Goal: Transaction & Acquisition: Download file/media

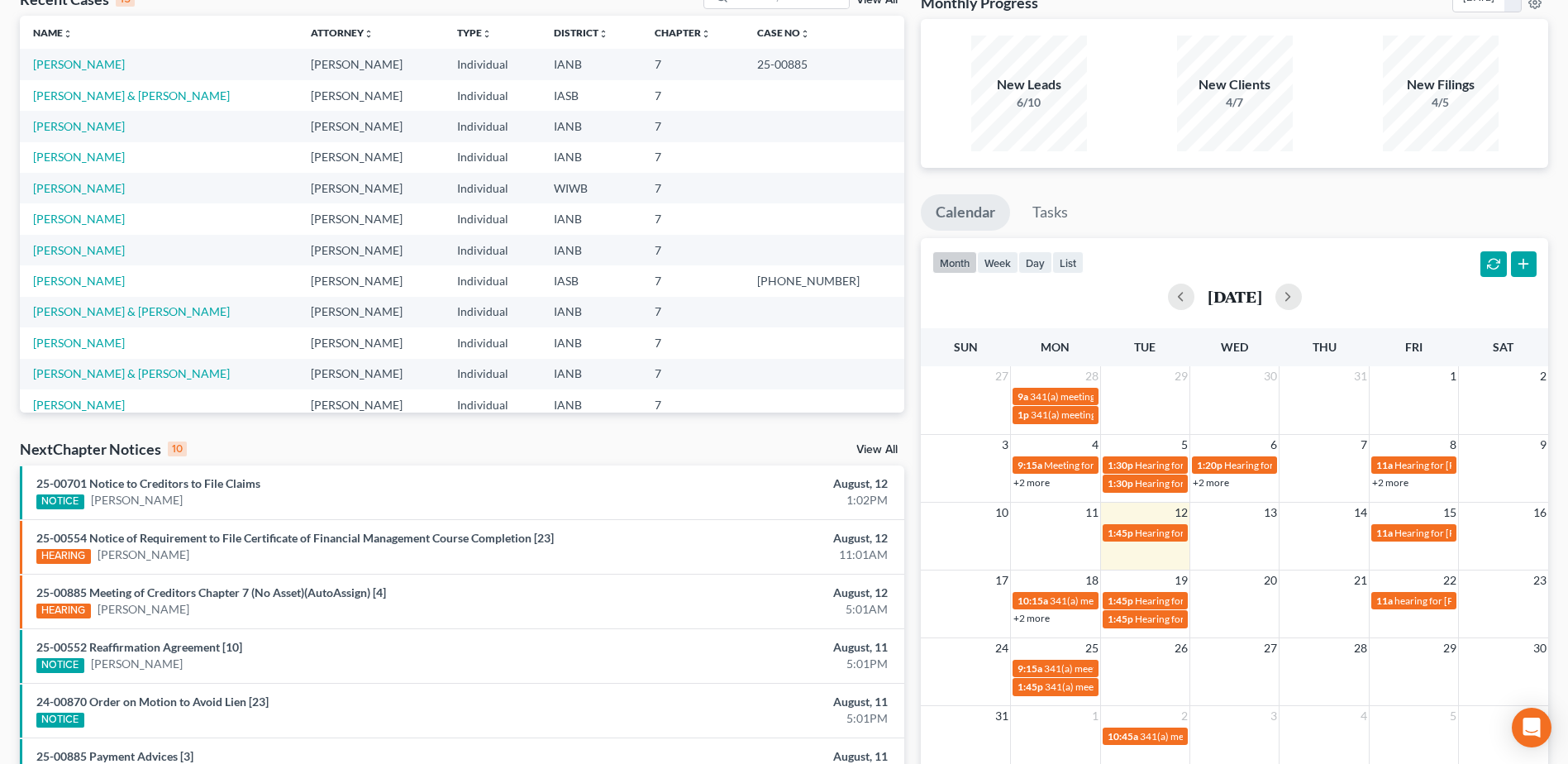
scroll to position [199, 0]
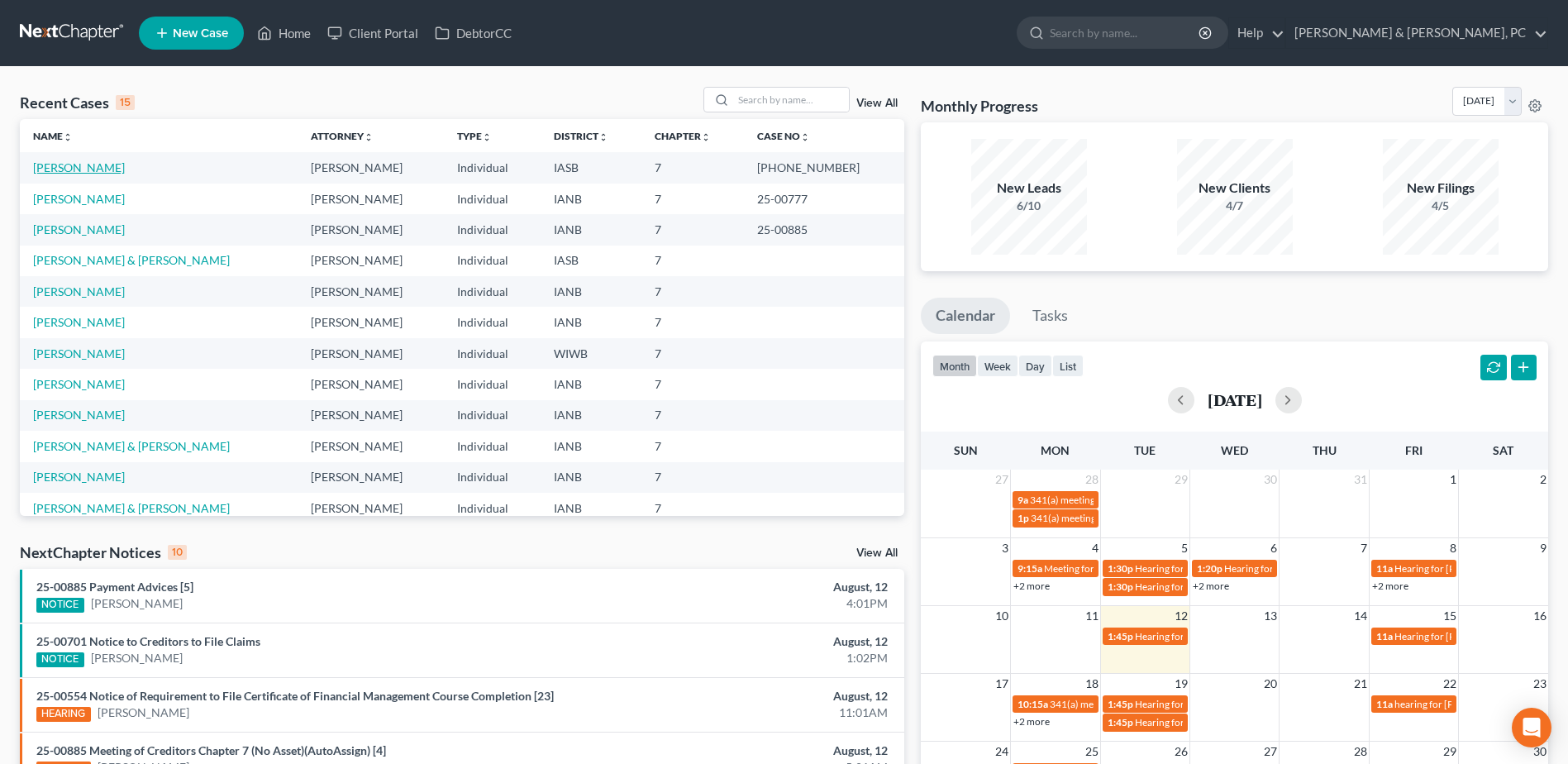
click at [71, 163] on link "[PERSON_NAME]" at bounding box center [78, 167] width 92 height 14
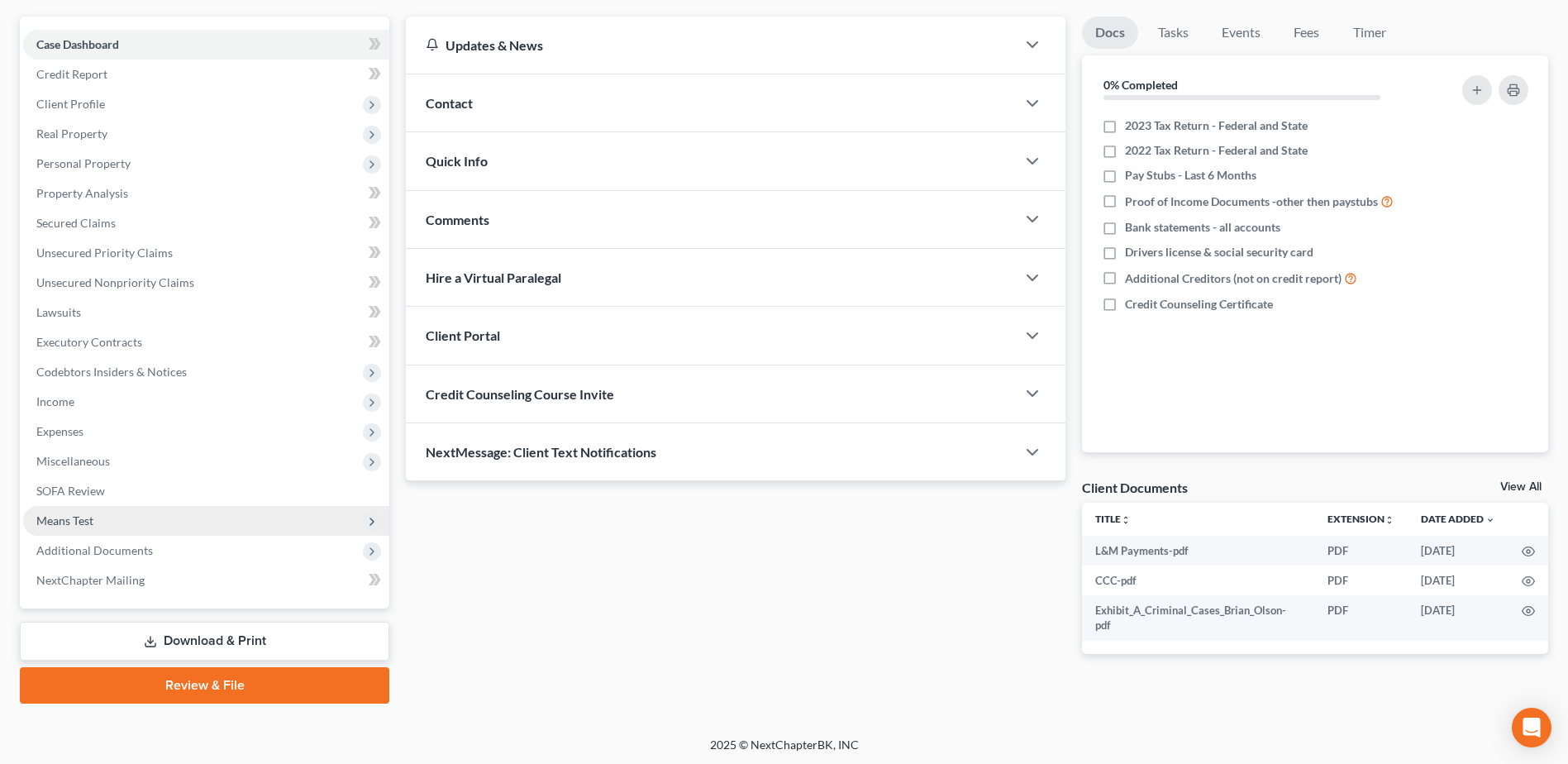
scroll to position [145, 0]
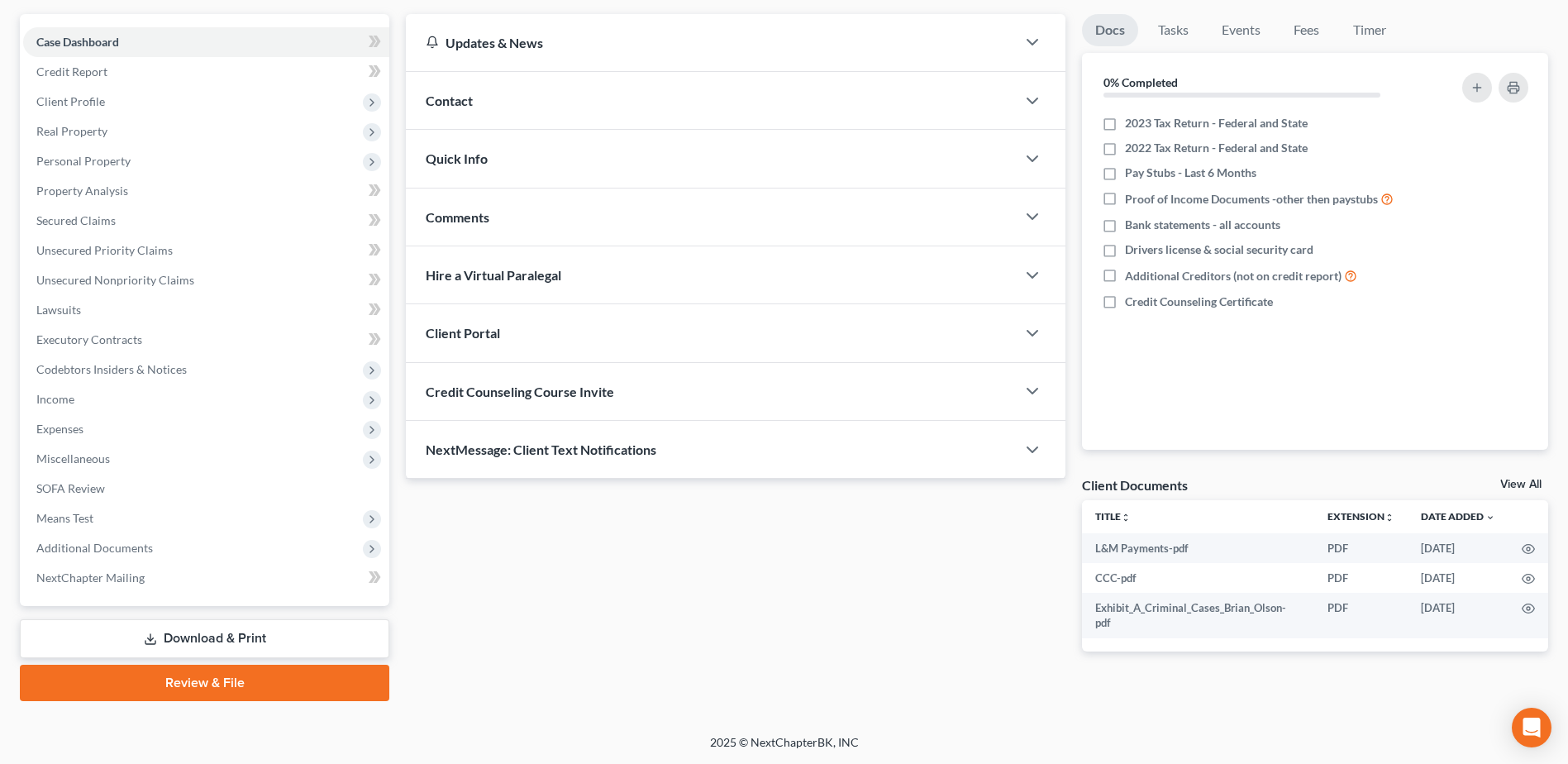
click at [178, 632] on link "Download & Print" at bounding box center [204, 639] width 369 height 39
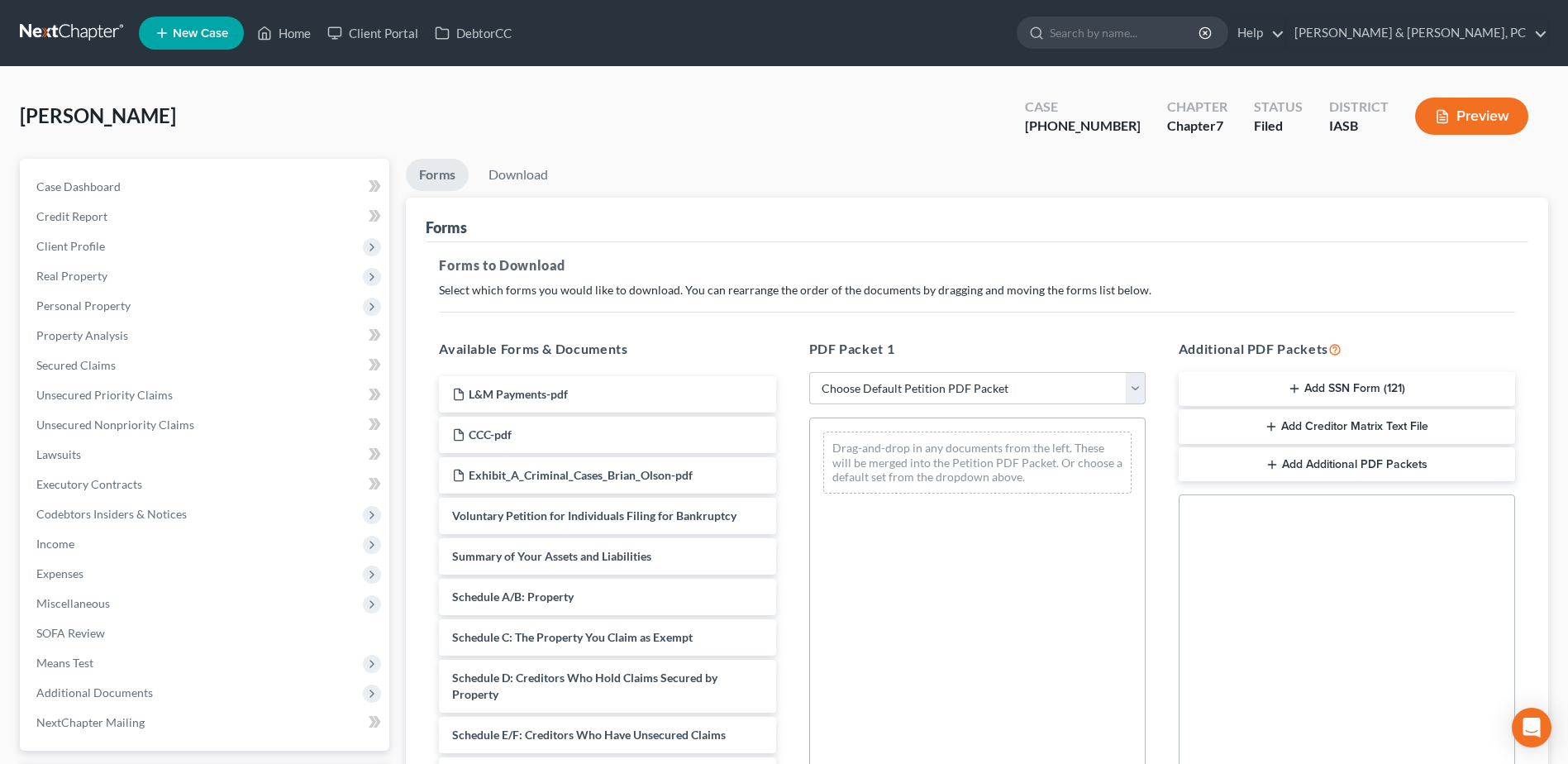
drag, startPoint x: 954, startPoint y: 392, endPoint x: 952, endPoint y: 400, distance: 8.2
click at [954, 392] on select "Choose Default Petition PDF Packet Complete Bankruptcy Petition (all forms and …" at bounding box center [977, 388] width 336 height 33
select select "0"
click at [809, 372] on select "Choose Default Petition PDF Packet Complete Bankruptcy Petition (all forms and …" at bounding box center [977, 388] width 336 height 33
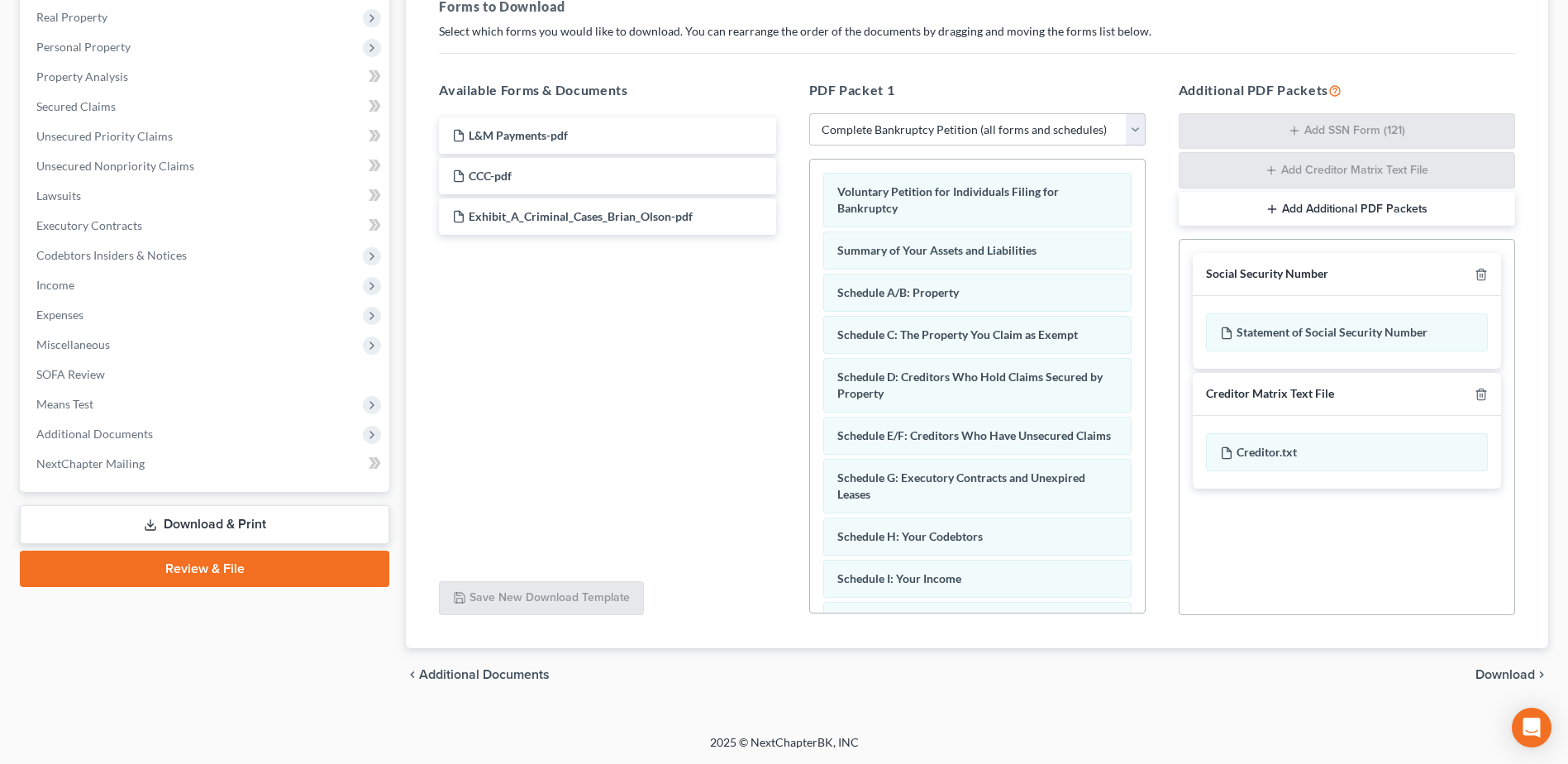
click at [1488, 671] on span "Download" at bounding box center [1505, 675] width 60 height 14
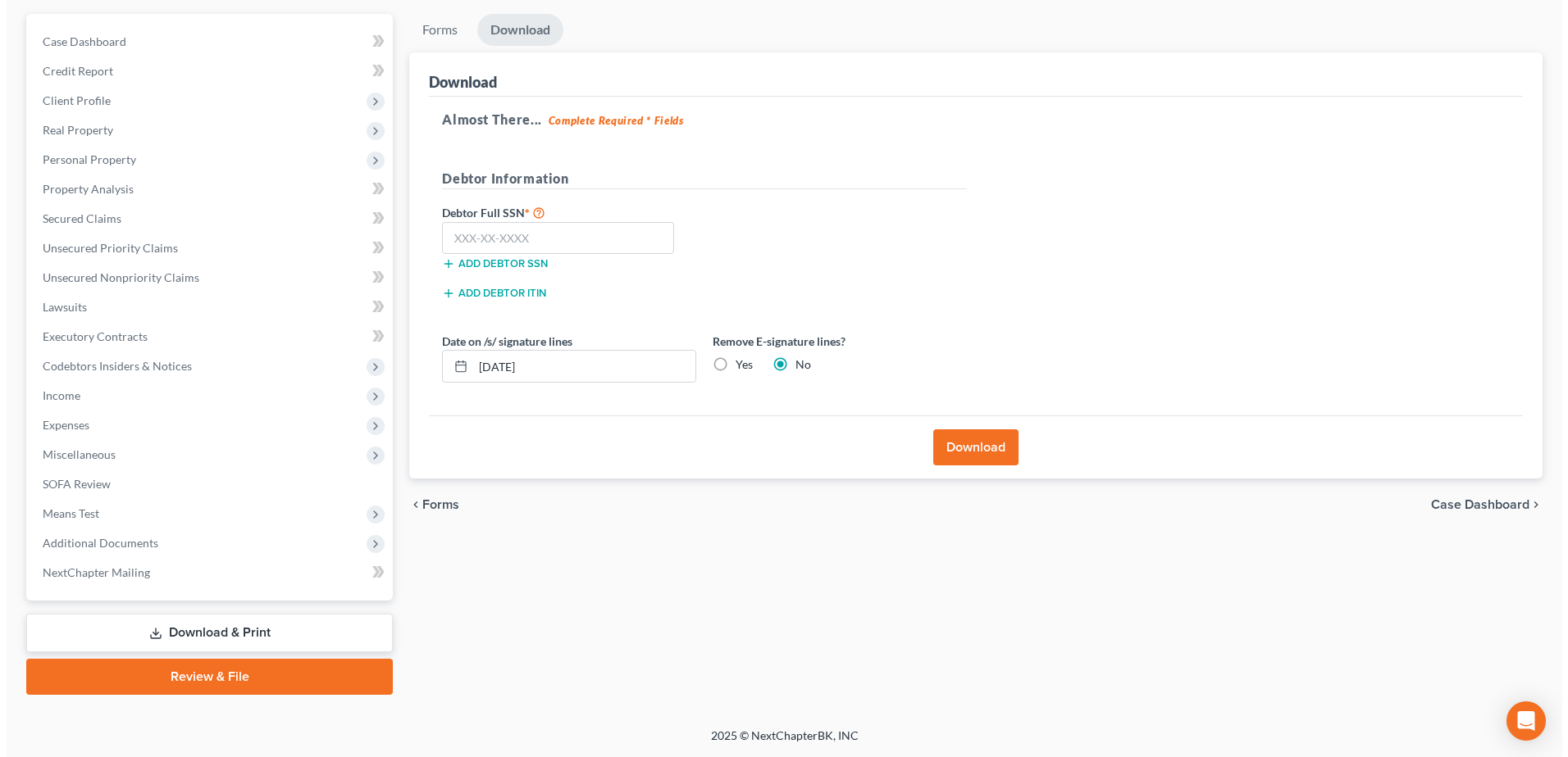
scroll to position [144, 0]
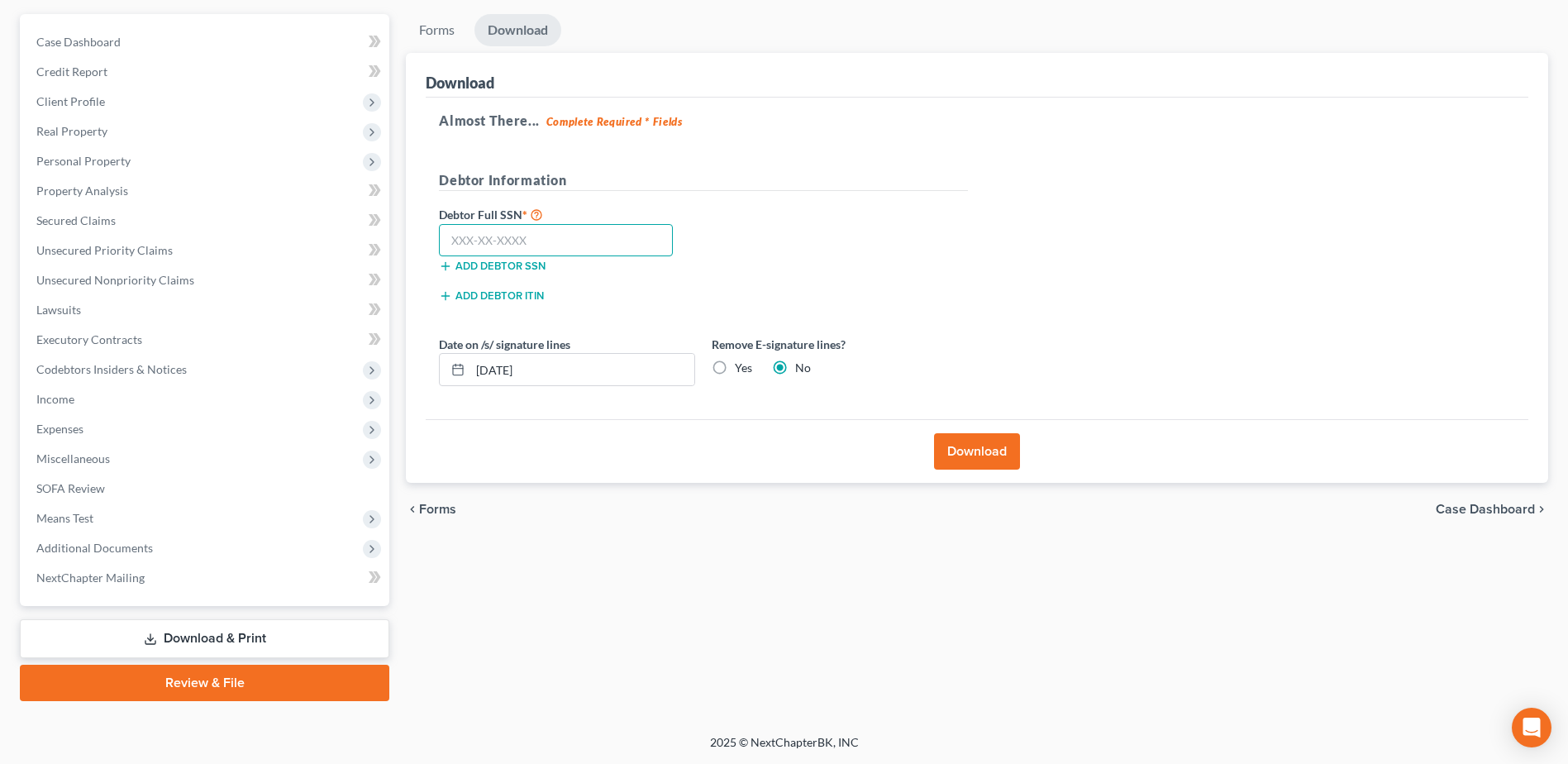
click at [567, 236] on input "text" at bounding box center [556, 240] width 234 height 33
paste input "339-74-7815"
type input "339-74-7815"
click at [1002, 455] on button "Download" at bounding box center [977, 452] width 86 height 36
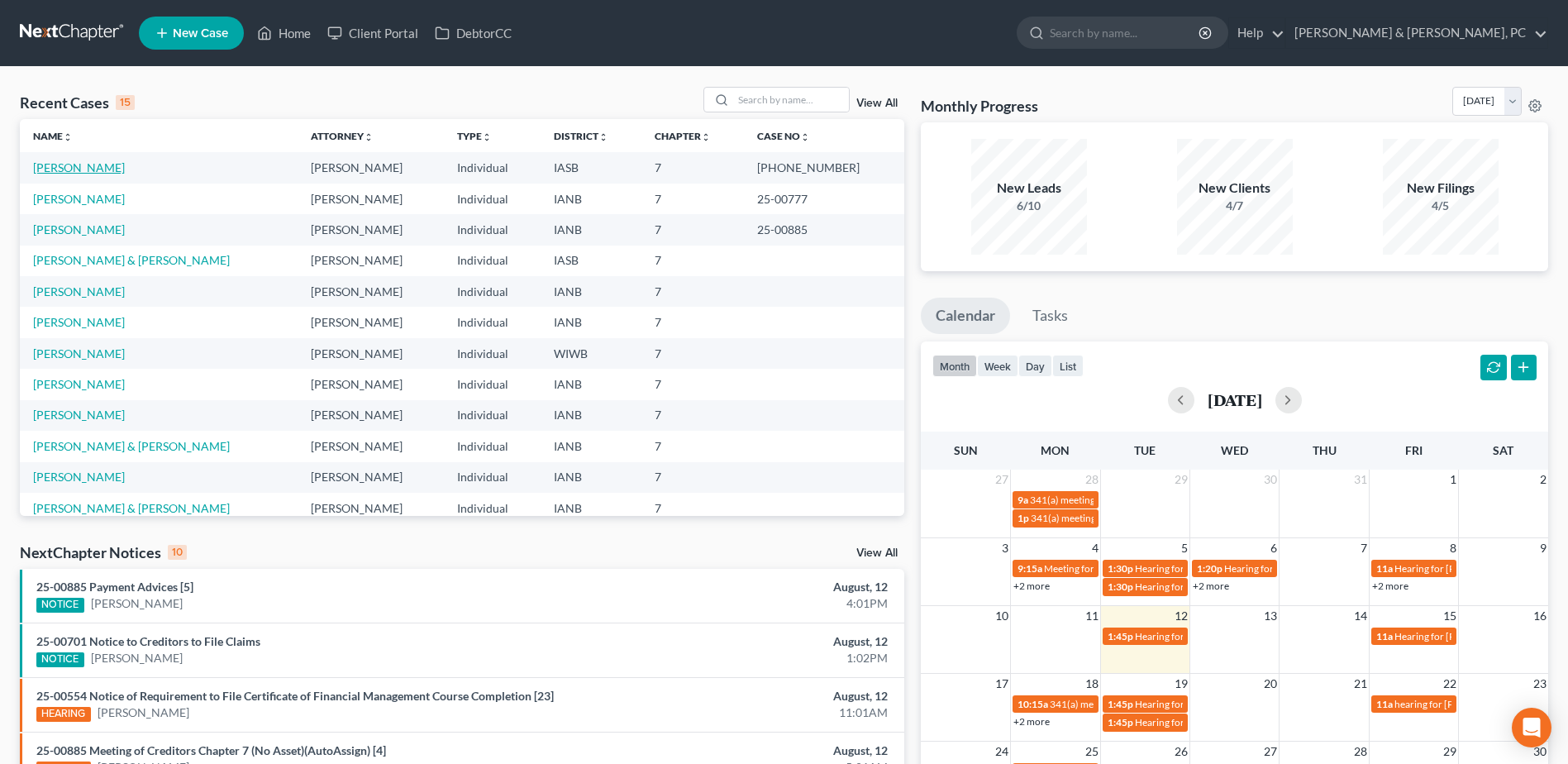
click at [86, 164] on link "[PERSON_NAME]" at bounding box center [78, 167] width 92 height 14
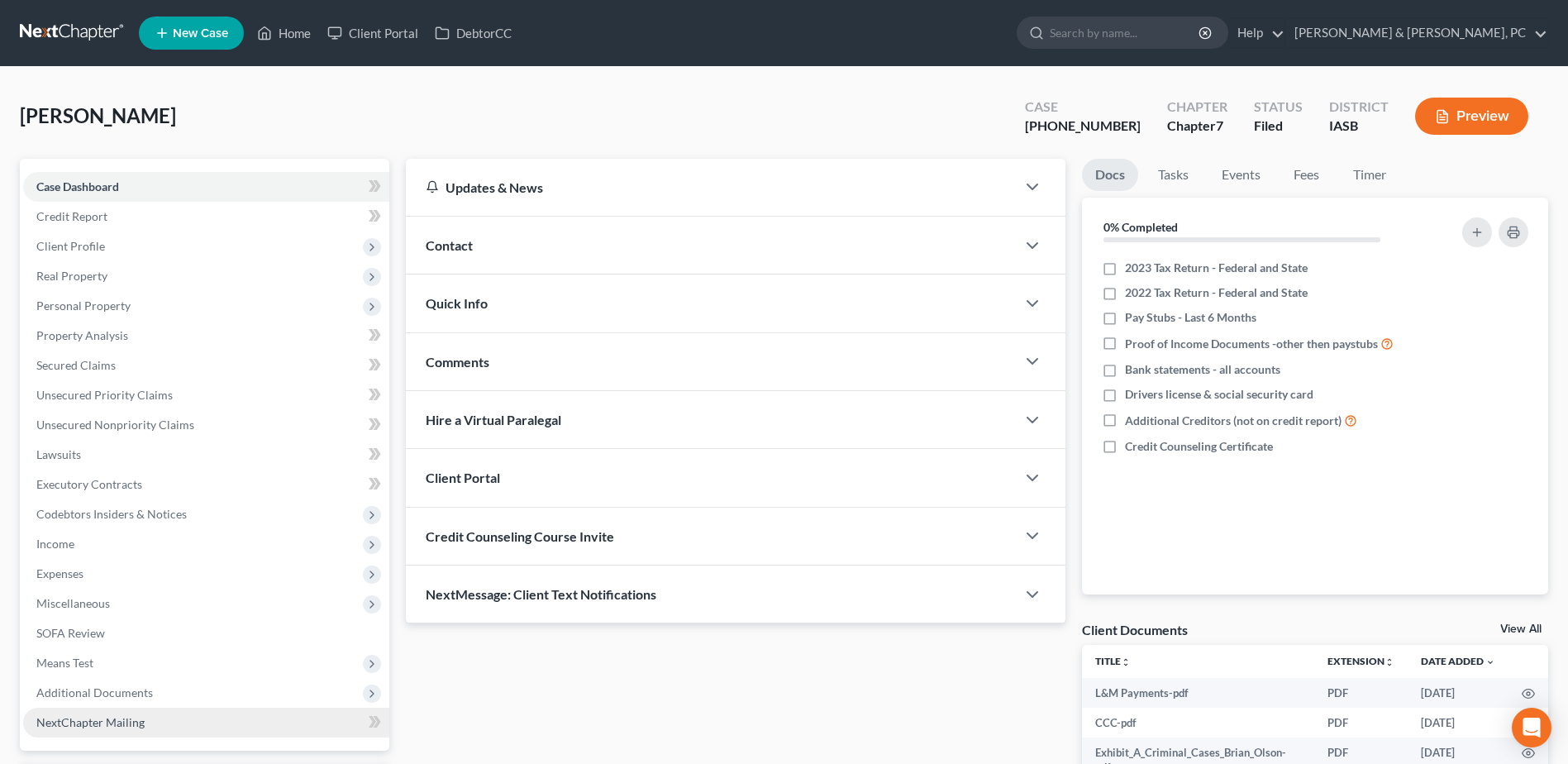
scroll to position [145, 0]
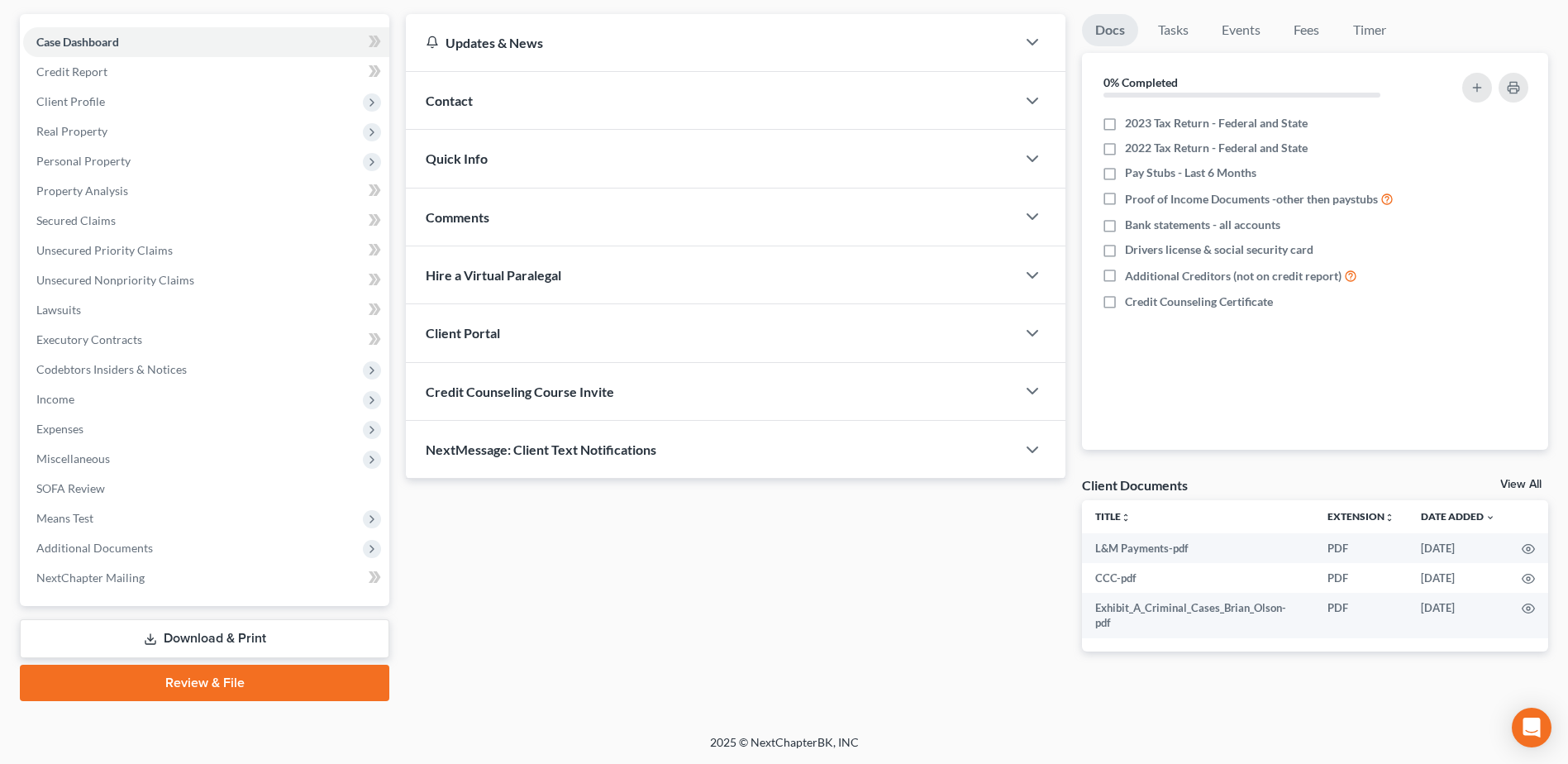
click at [202, 625] on link "Download & Print" at bounding box center [204, 639] width 369 height 39
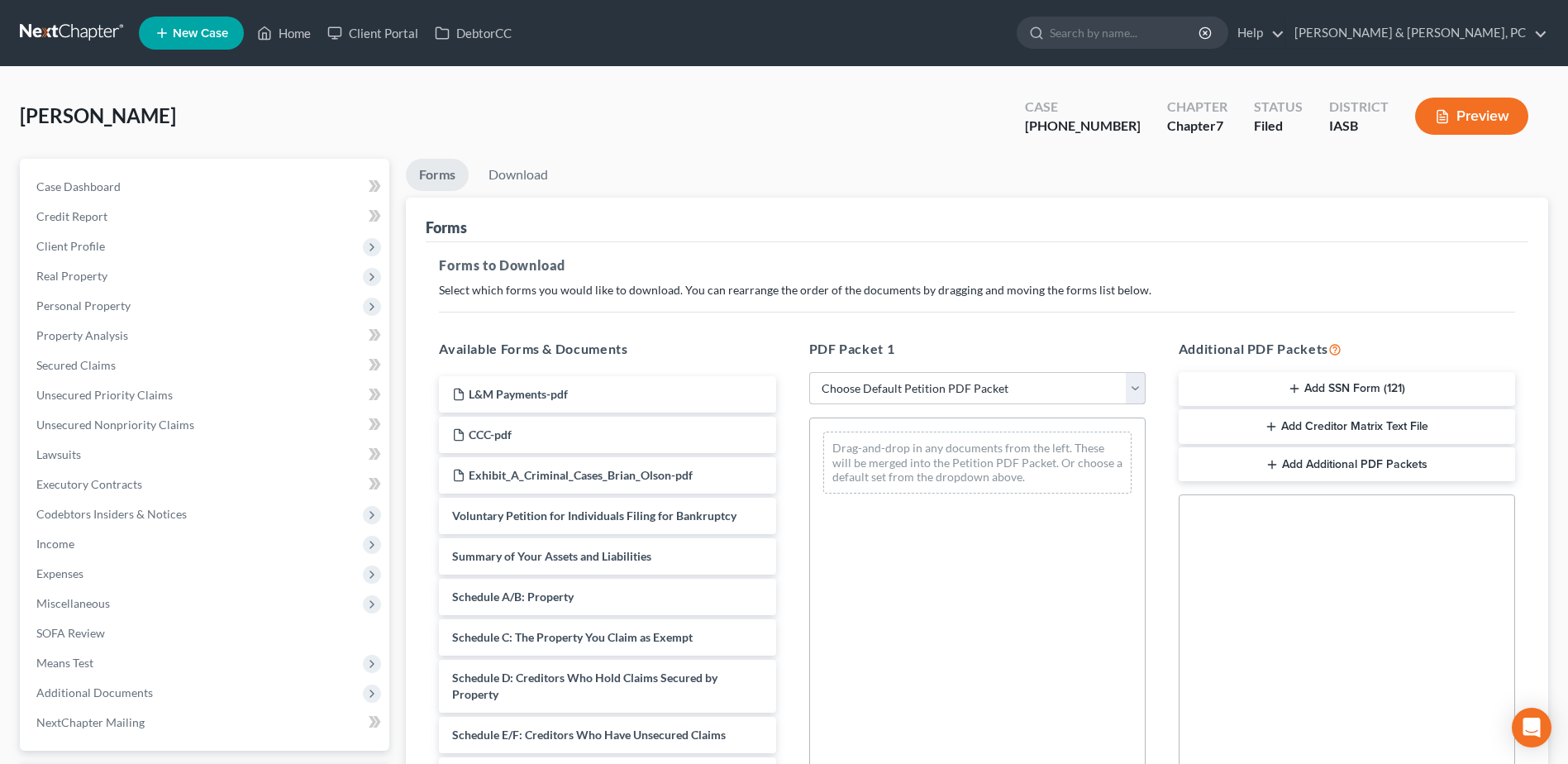
click at [875, 371] on div "PDF Packet 1 Choose Default Petition PDF Packet Complete Bankruptcy Petition (a…" at bounding box center [977, 606] width 369 height 561
click at [909, 387] on select "Choose Default Petition PDF Packet Complete Bankruptcy Petition (all forms and …" at bounding box center [977, 388] width 336 height 33
select select "0"
click at [809, 372] on select "Choose Default Petition PDF Packet Complete Bankruptcy Petition (all forms and …" at bounding box center [977, 388] width 336 height 33
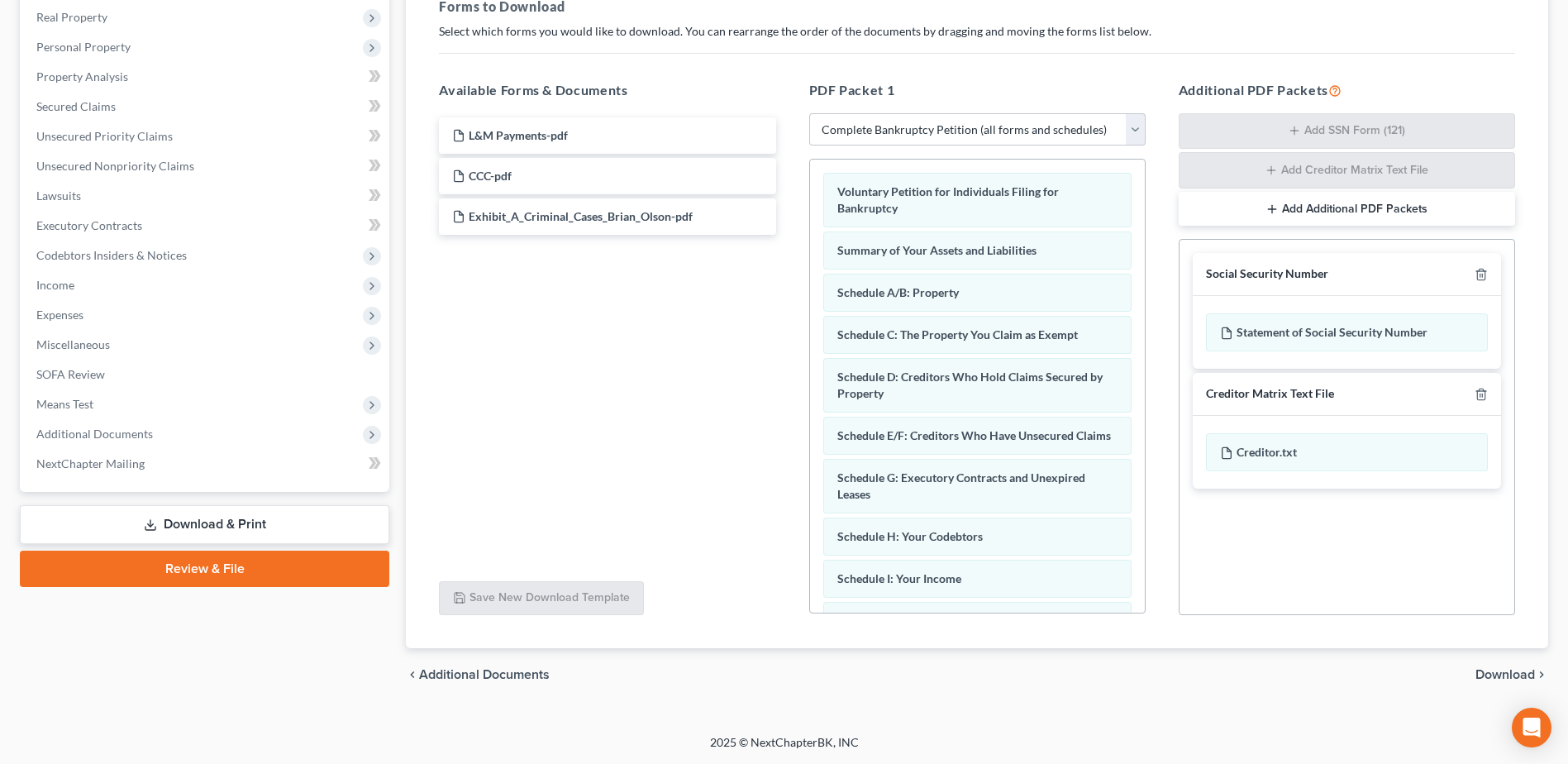
click at [1492, 680] on span "Download" at bounding box center [1505, 675] width 60 height 14
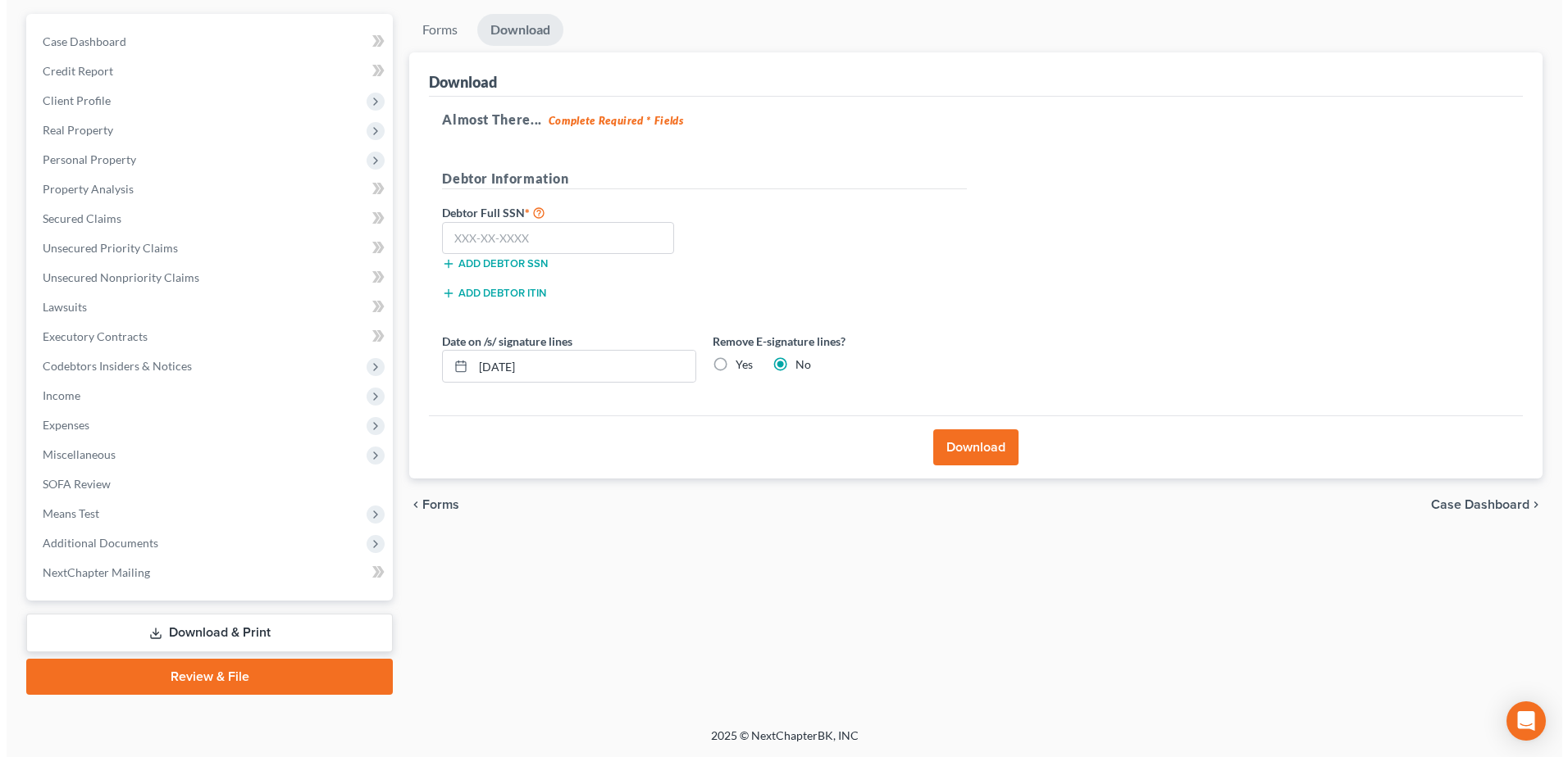
scroll to position [144, 0]
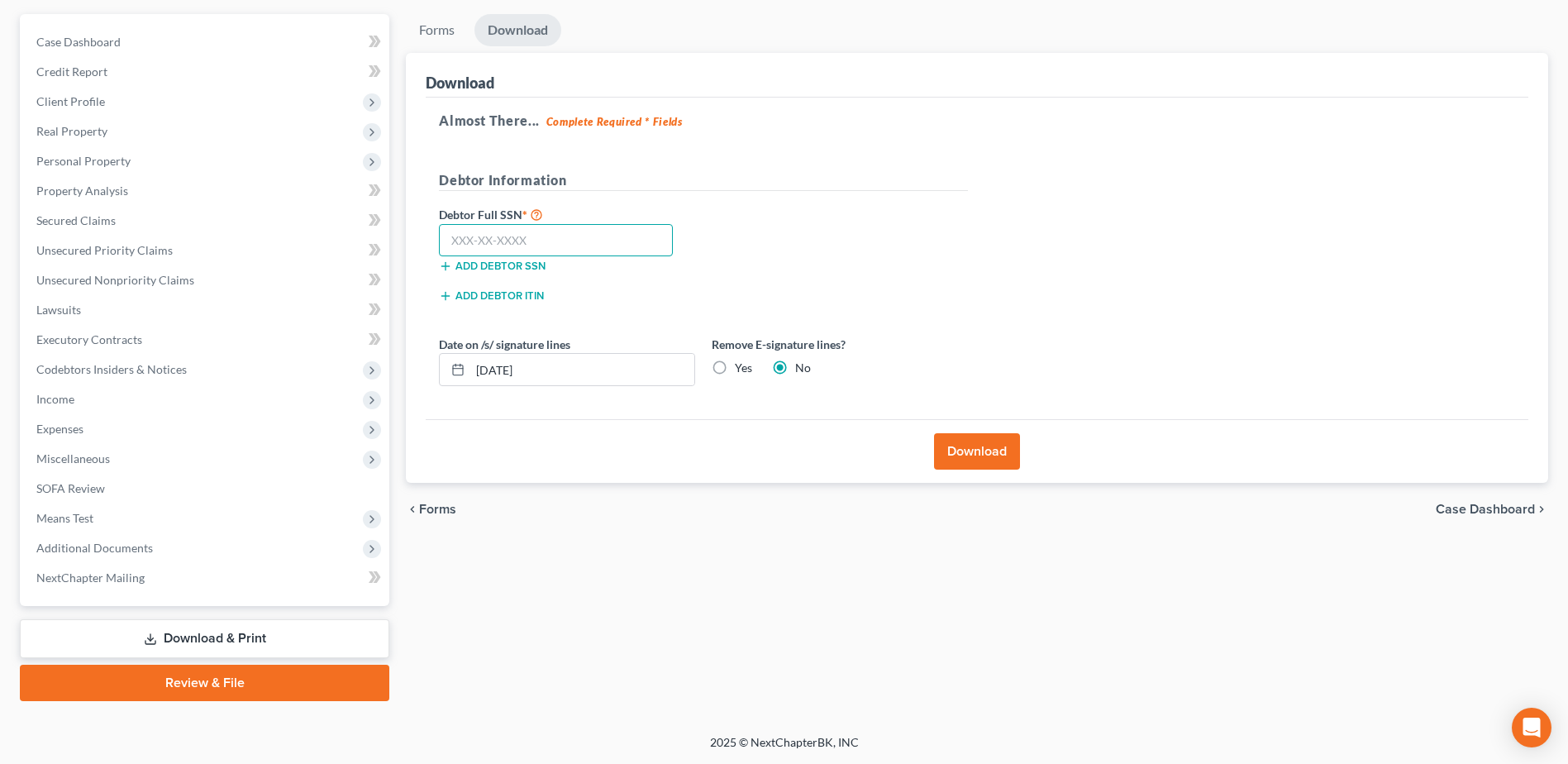
click at [636, 242] on input "text" at bounding box center [556, 240] width 234 height 33
paste input "339-74-7815"
type input "339-74-7815"
click at [955, 450] on button "Download" at bounding box center [977, 452] width 86 height 36
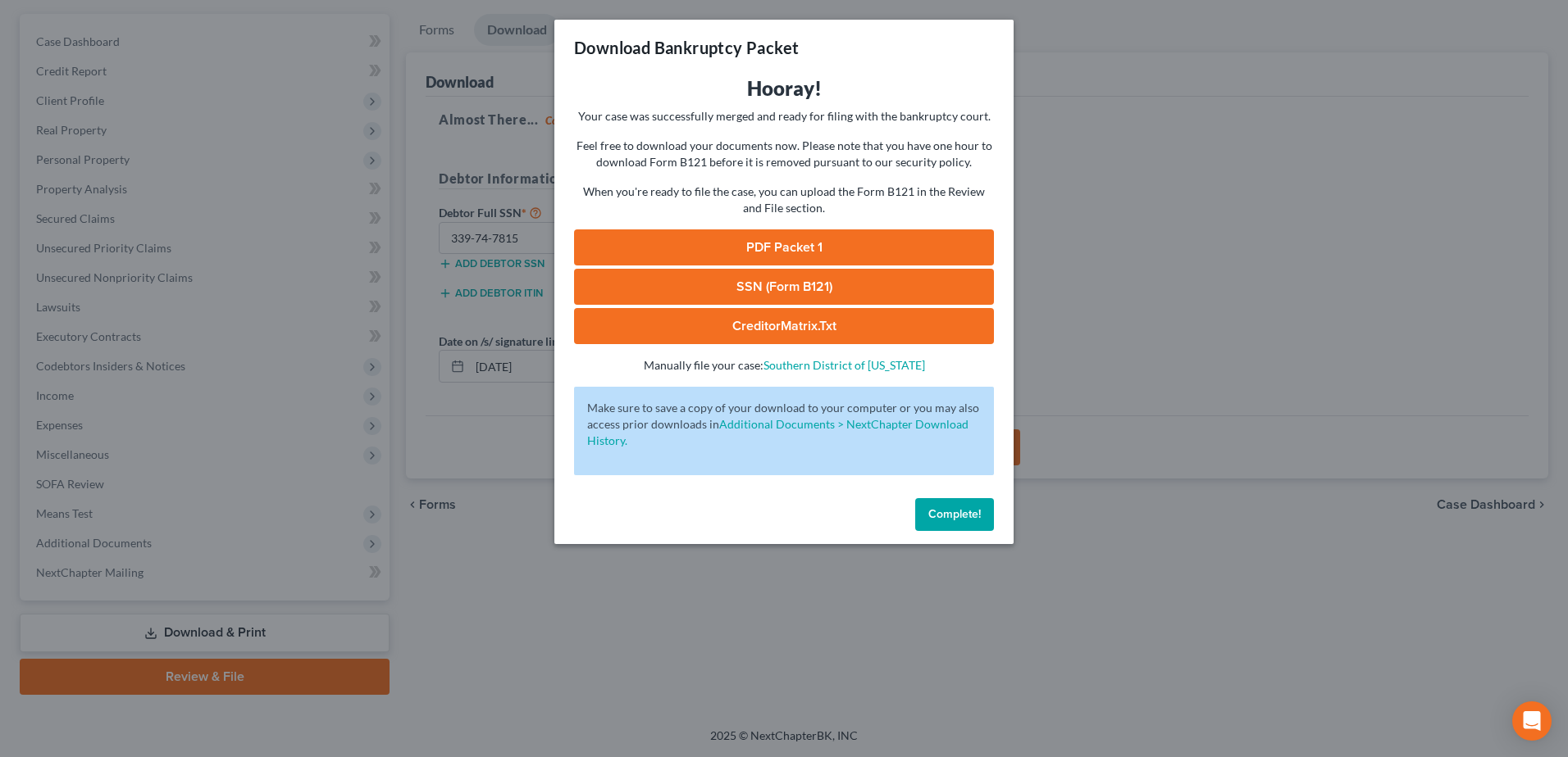
click at [808, 227] on div "Hooray! Your case was successfully merged and ready for filing with the bankrup…" at bounding box center [784, 225] width 420 height 298
click at [800, 243] on link "PDF Packet 1" at bounding box center [784, 247] width 420 height 36
